Goal: Task Accomplishment & Management: Manage account settings

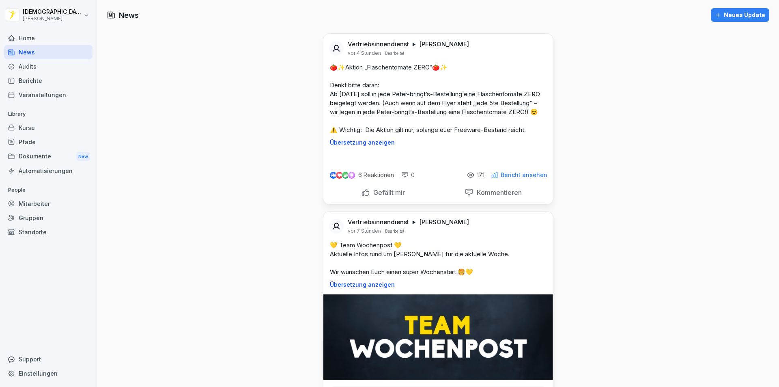
scroll to position [268, 0]
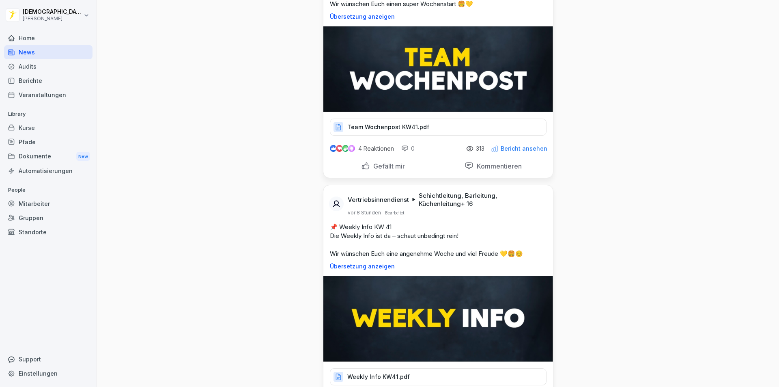
click at [31, 43] on div "Home" at bounding box center [48, 38] width 88 height 14
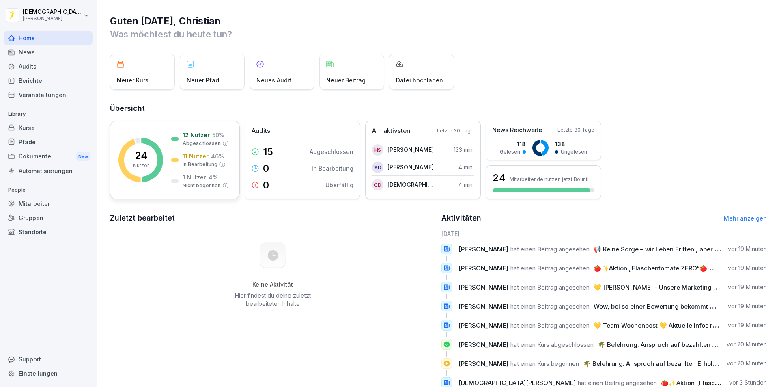
click at [199, 135] on p "12 Nutzer" at bounding box center [196, 135] width 27 height 9
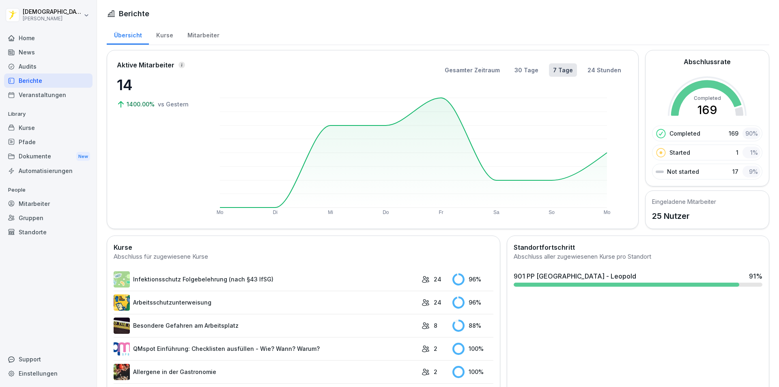
click at [202, 34] on div "Mitarbeiter" at bounding box center [203, 34] width 46 height 21
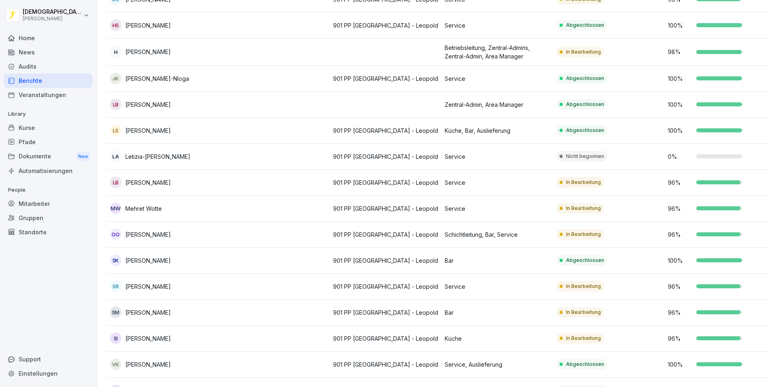
scroll to position [374, 0]
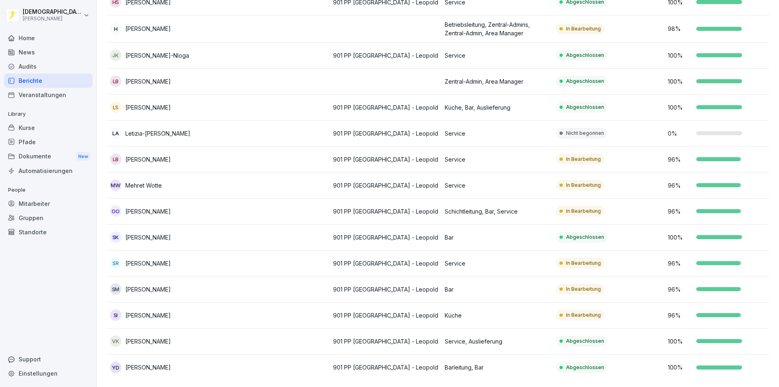
click at [50, 205] on div "Mitarbeiter" at bounding box center [48, 203] width 88 height 14
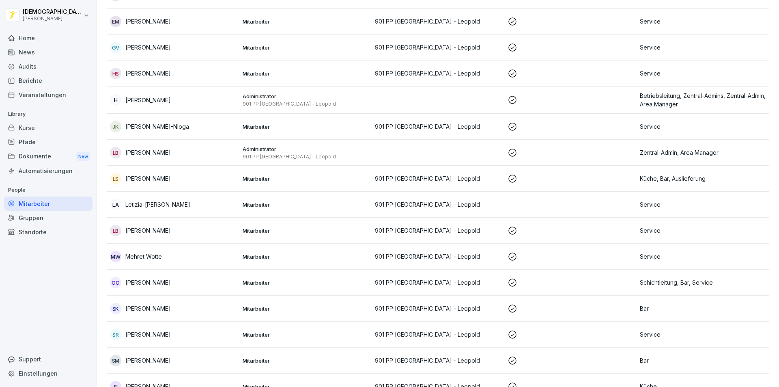
scroll to position [369, 0]
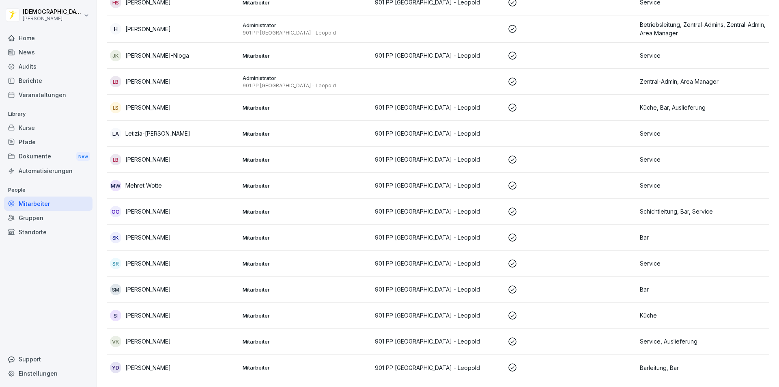
click at [645, 286] on p "Bar" at bounding box center [703, 289] width 126 height 9
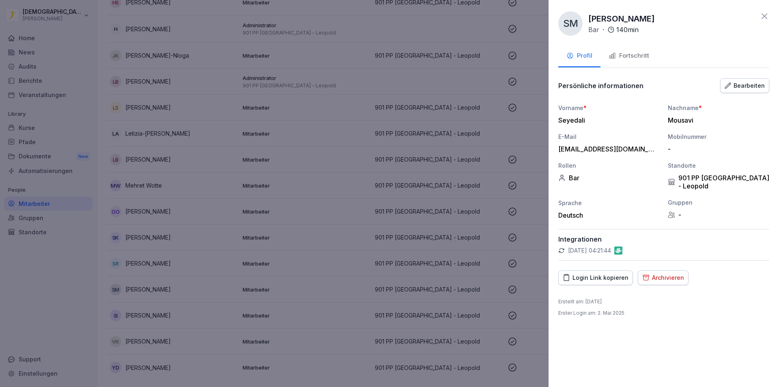
click at [664, 274] on div "Archivieren" at bounding box center [664, 277] width 42 height 9
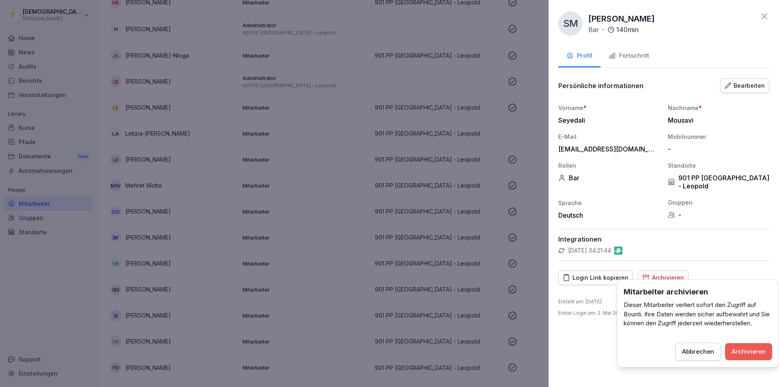
click at [741, 349] on div "Archivieren" at bounding box center [749, 351] width 34 height 9
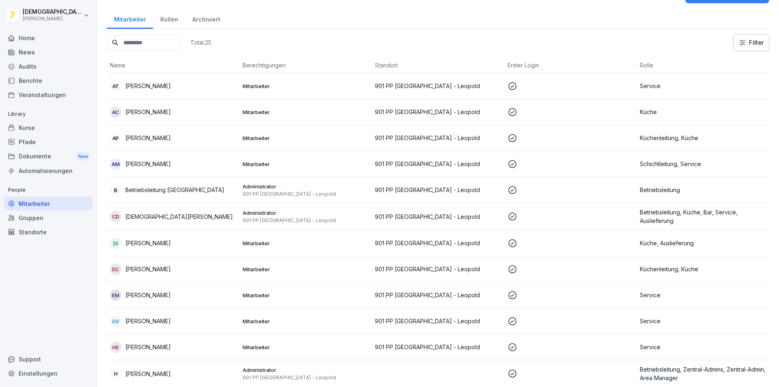
scroll to position [0, 0]
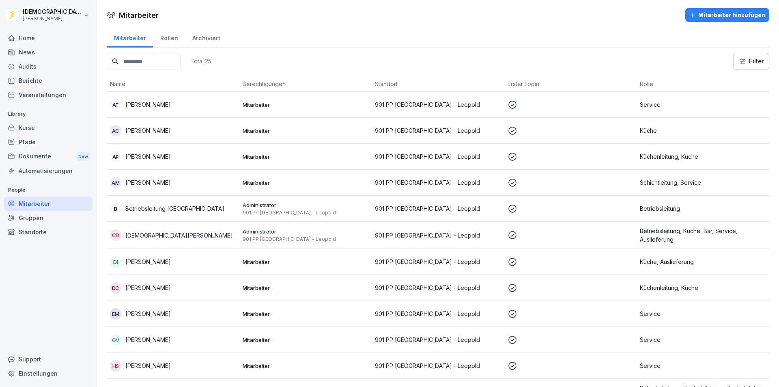
click at [37, 77] on div "Berichte" at bounding box center [48, 80] width 88 height 14
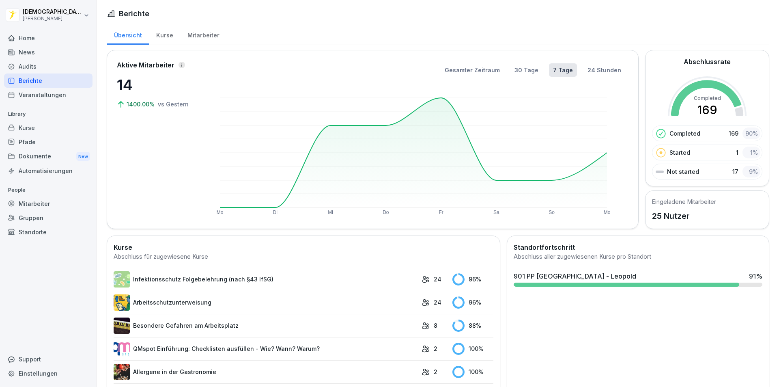
click at [193, 40] on div "Mitarbeiter" at bounding box center [203, 34] width 46 height 21
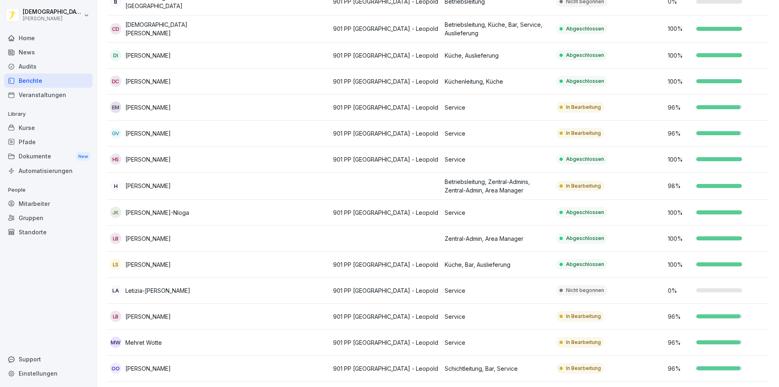
scroll to position [130, 0]
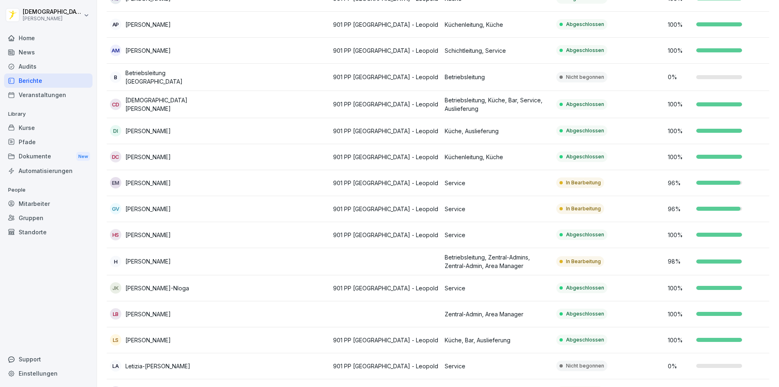
click at [35, 206] on div "Mitarbeiter" at bounding box center [48, 203] width 88 height 14
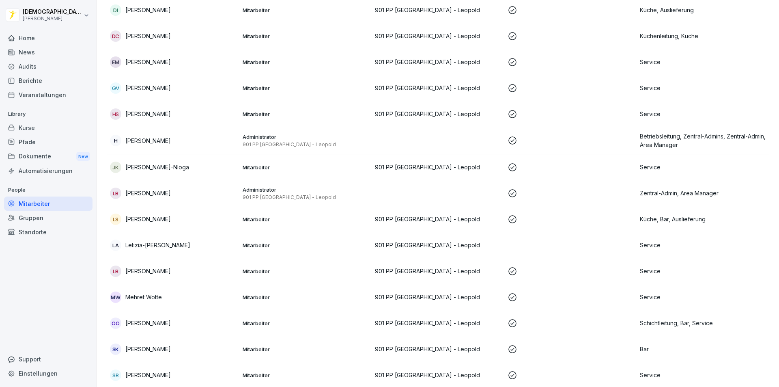
scroll to position [292, 0]
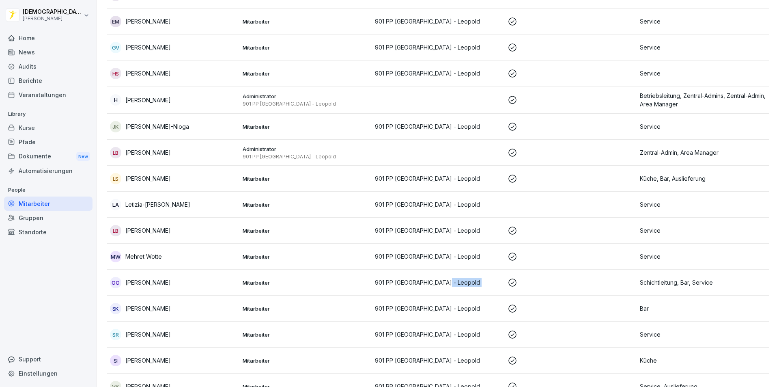
drag, startPoint x: 583, startPoint y: 276, endPoint x: 590, endPoint y: 276, distance: 7.3
click at [590, 276] on tr "OO [PERSON_NAME] Mitarbeiter 901 PP [GEOGRAPHIC_DATA] - Leopold Schichtleitung,…" at bounding box center [438, 283] width 663 height 26
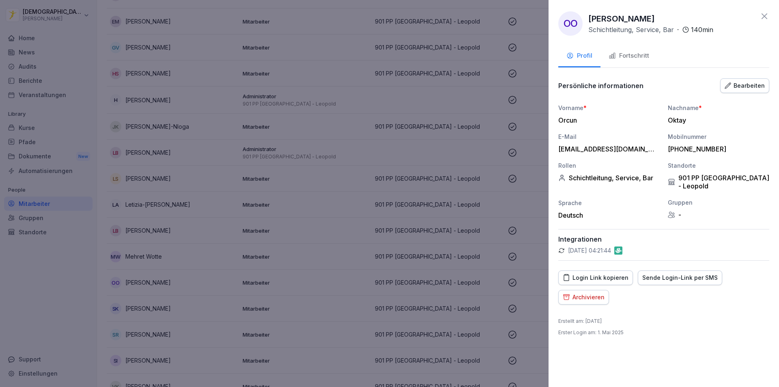
click at [320, 266] on div at bounding box center [389, 193] width 779 height 387
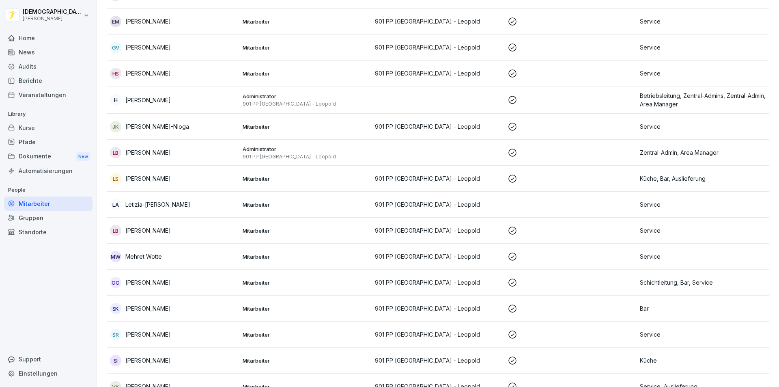
click at [716, 283] on p "Schichtleitung, Bar, Service" at bounding box center [703, 282] width 126 height 9
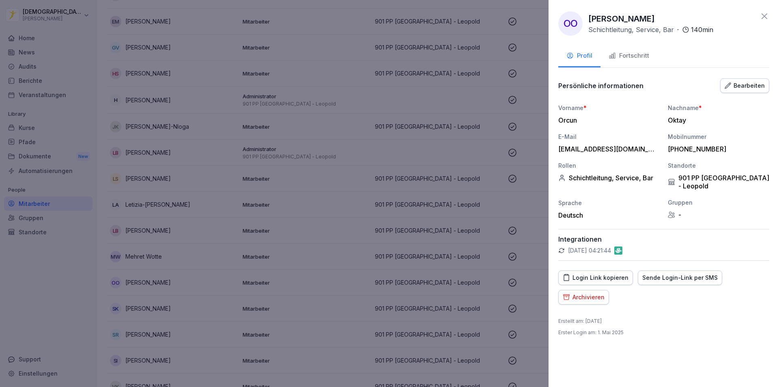
click at [589, 293] on div "Archivieren" at bounding box center [584, 297] width 42 height 9
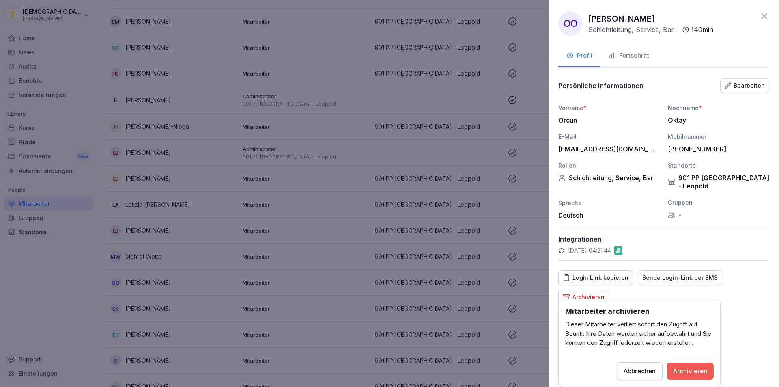
click at [693, 370] on div "Archivieren" at bounding box center [690, 371] width 34 height 9
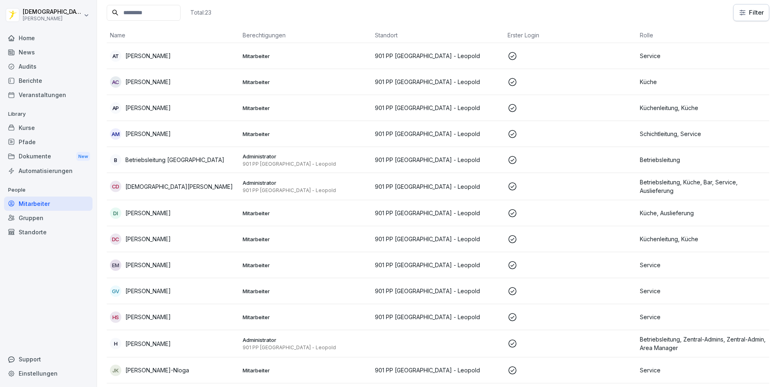
scroll to position [0, 0]
